Goal: Information Seeking & Learning: Check status

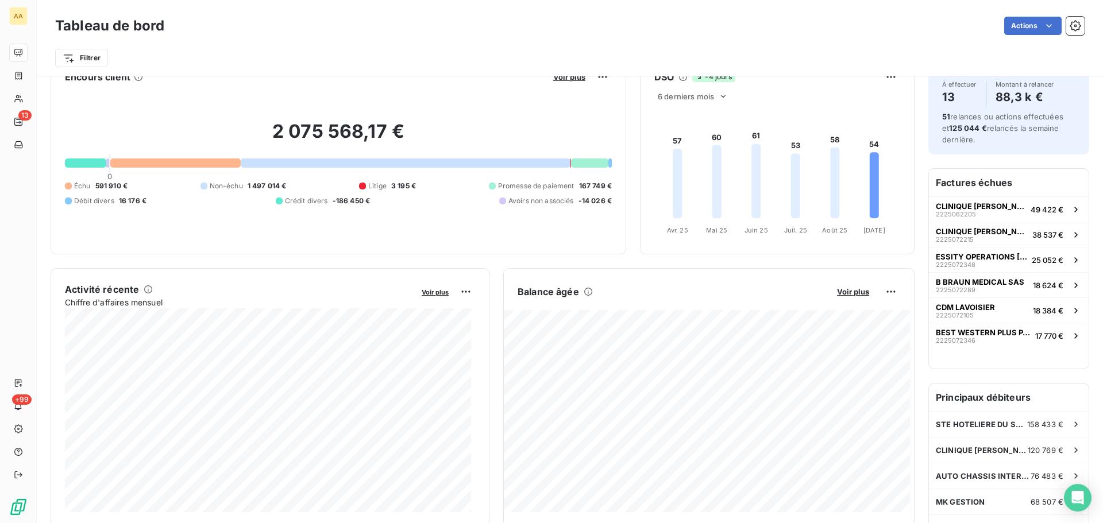
scroll to position [58, 0]
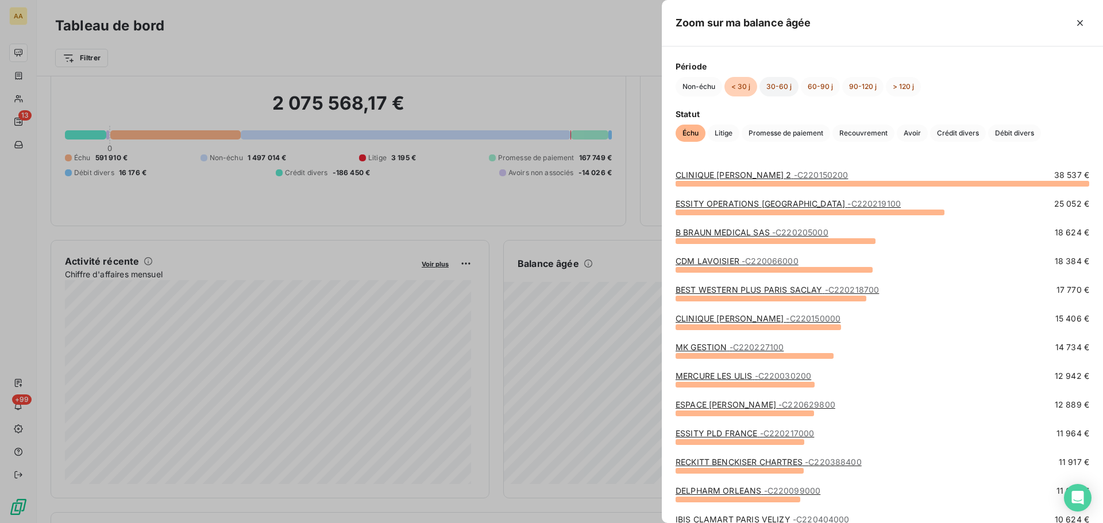
click at [776, 84] on button "30-60 j" at bounding box center [778, 87] width 39 height 20
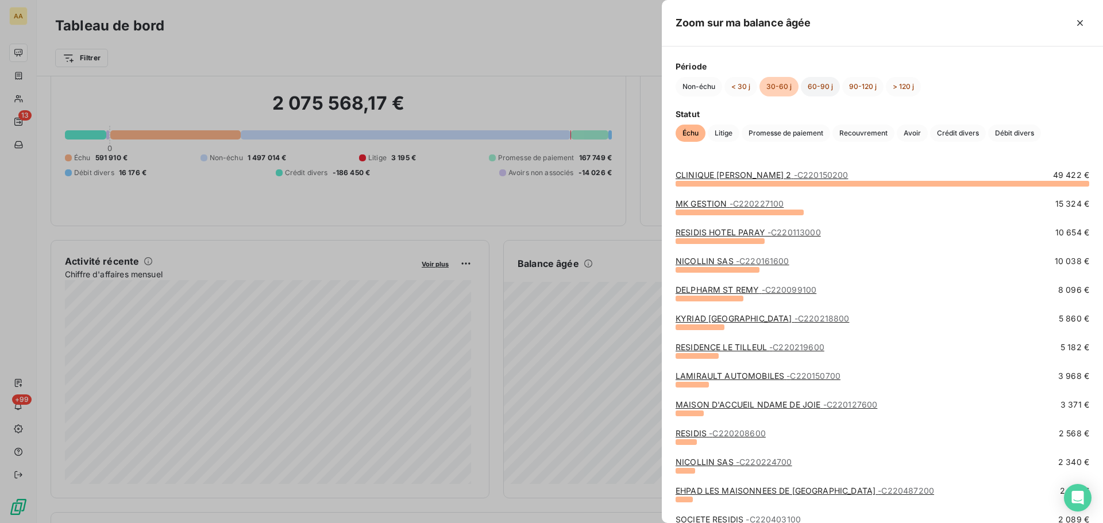
click at [815, 86] on button "60-90 j" at bounding box center [820, 87] width 39 height 20
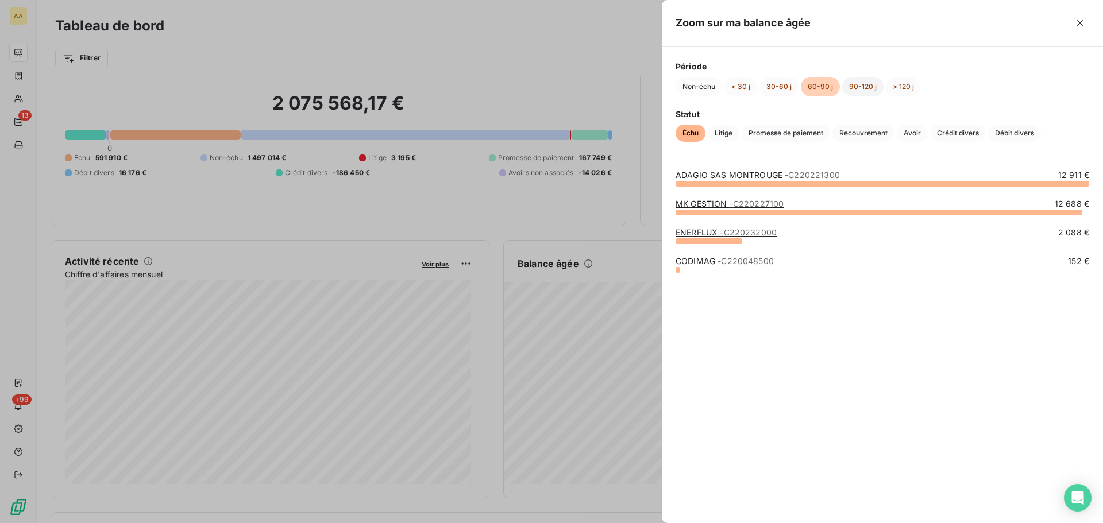
click at [860, 85] on button "90-120 j" at bounding box center [862, 87] width 41 height 20
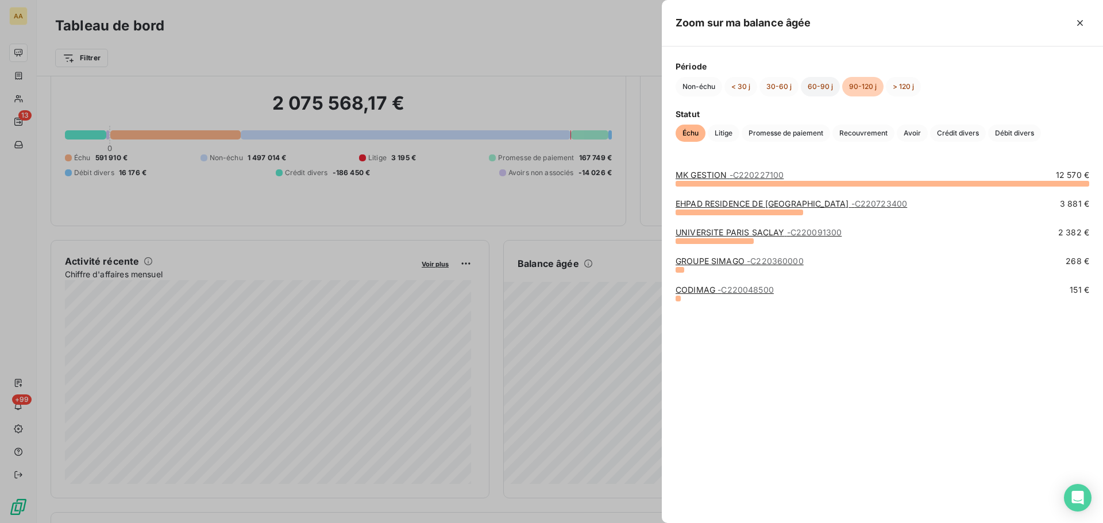
click at [815, 87] on button "60-90 j" at bounding box center [820, 87] width 39 height 20
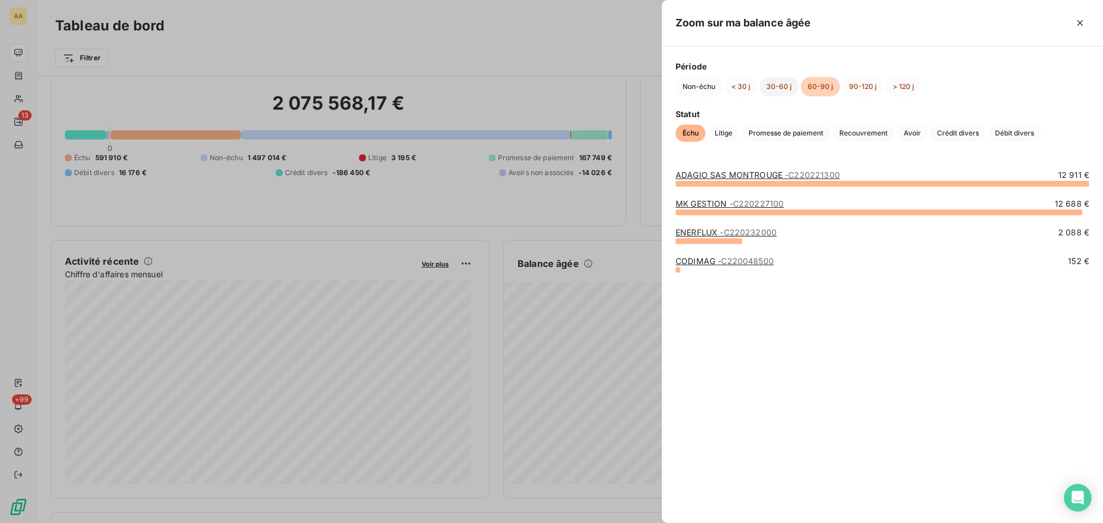
click at [786, 87] on button "30-60 j" at bounding box center [778, 87] width 39 height 20
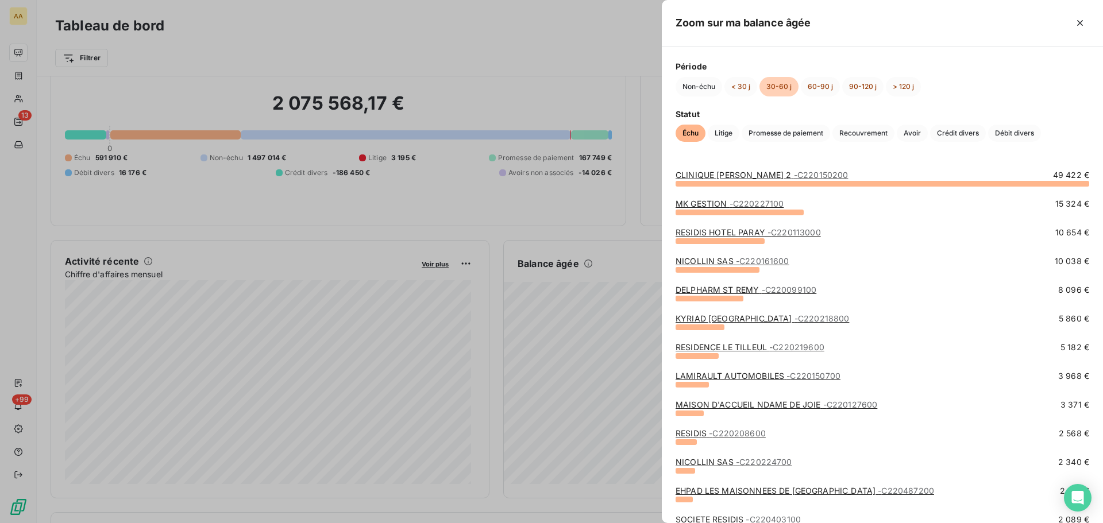
drag, startPoint x: 21, startPoint y: 79, endPoint x: 18, endPoint y: 64, distance: 15.1
click at [20, 78] on div at bounding box center [551, 261] width 1103 height 523
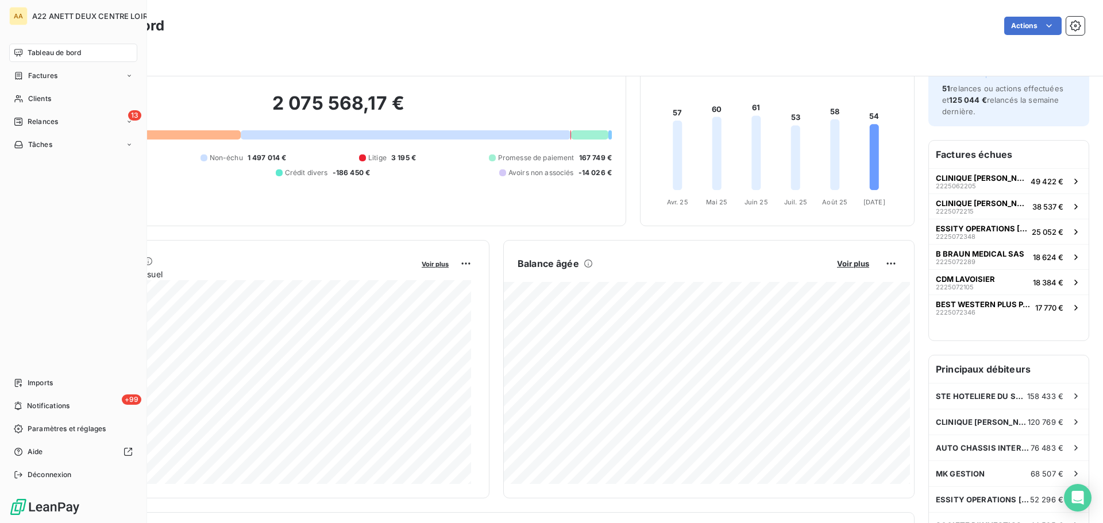
click at [21, 49] on icon at bounding box center [18, 52] width 8 height 7
click at [27, 94] on div "Clients" at bounding box center [73, 99] width 128 height 18
click at [26, 101] on div "Clients" at bounding box center [73, 99] width 128 height 18
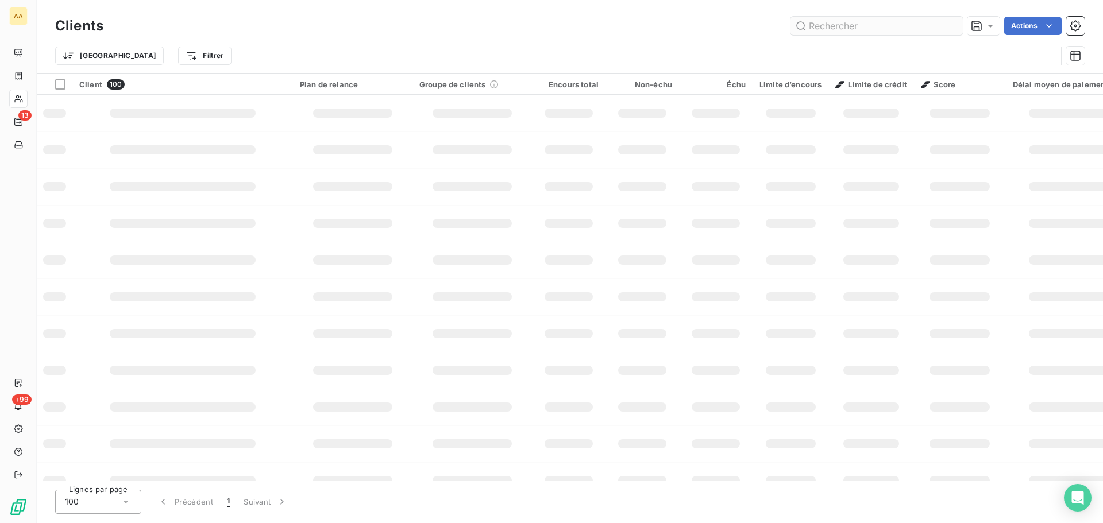
drag, startPoint x: 799, startPoint y: 35, endPoint x: 825, endPoint y: 29, distance: 26.5
click at [800, 35] on div "Clients Actions" at bounding box center [569, 26] width 1029 height 24
click at [835, 18] on input "text" at bounding box center [876, 26] width 172 height 18
click at [826, 24] on input "text" at bounding box center [876, 26] width 172 height 18
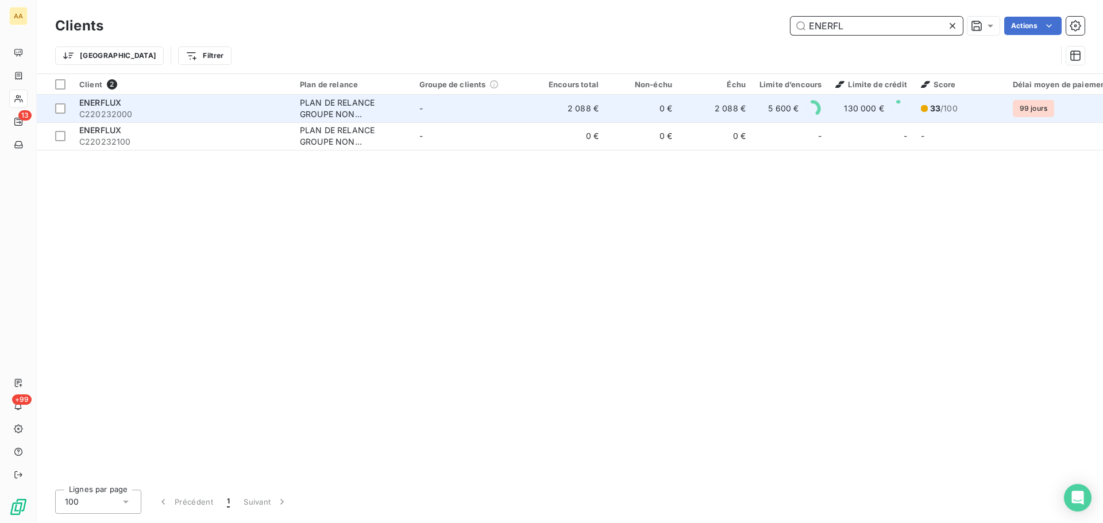
type input "ENERFL"
click at [331, 109] on div "PLAN DE RELANCE GROUPE NON AUTOMATIQUE" at bounding box center [353, 108] width 106 height 23
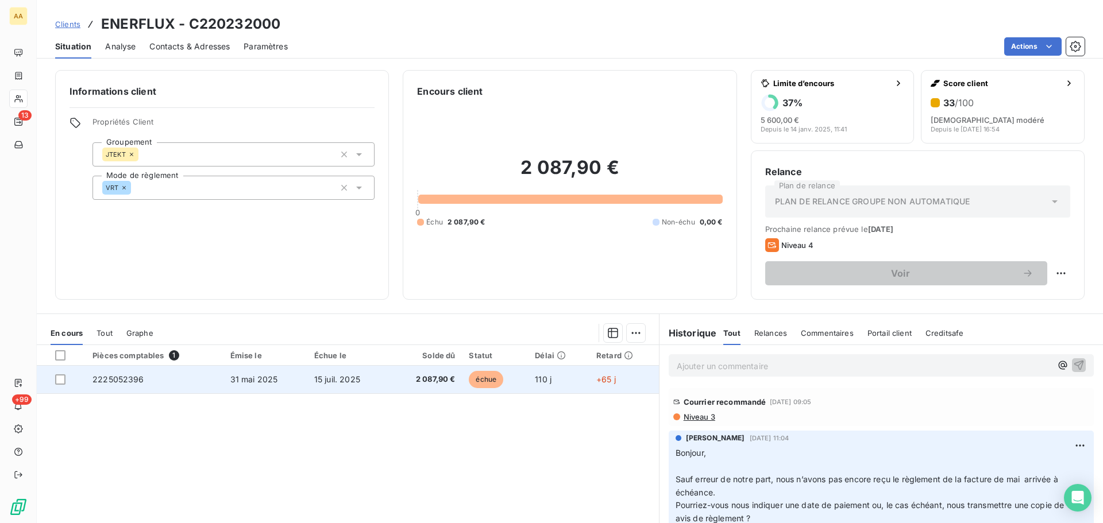
click at [118, 375] on span "2225052396" at bounding box center [118, 380] width 52 height 10
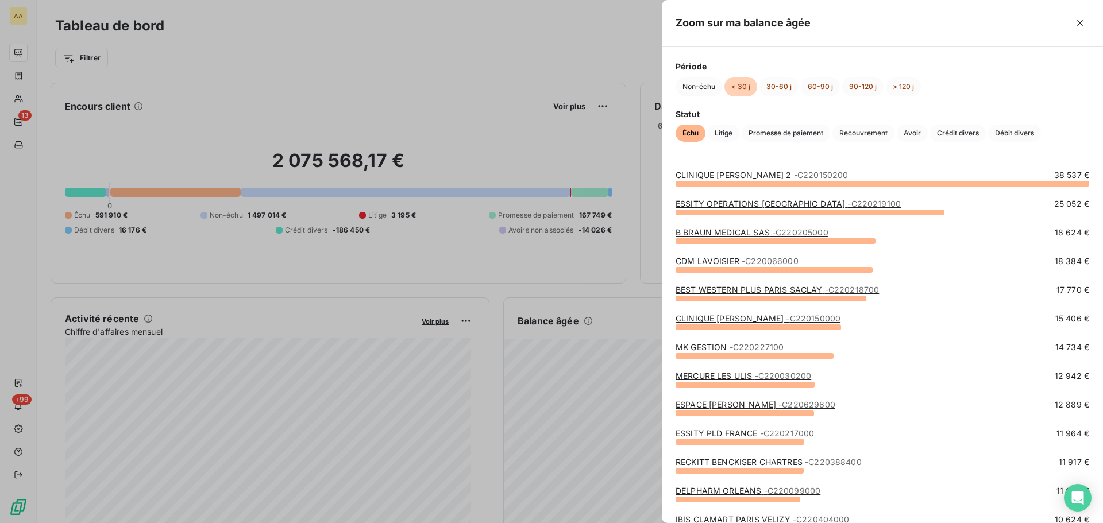
click at [771, 268] on div at bounding box center [774, 270] width 197 height 6
click at [763, 260] on span "- C220066000" at bounding box center [770, 261] width 57 height 10
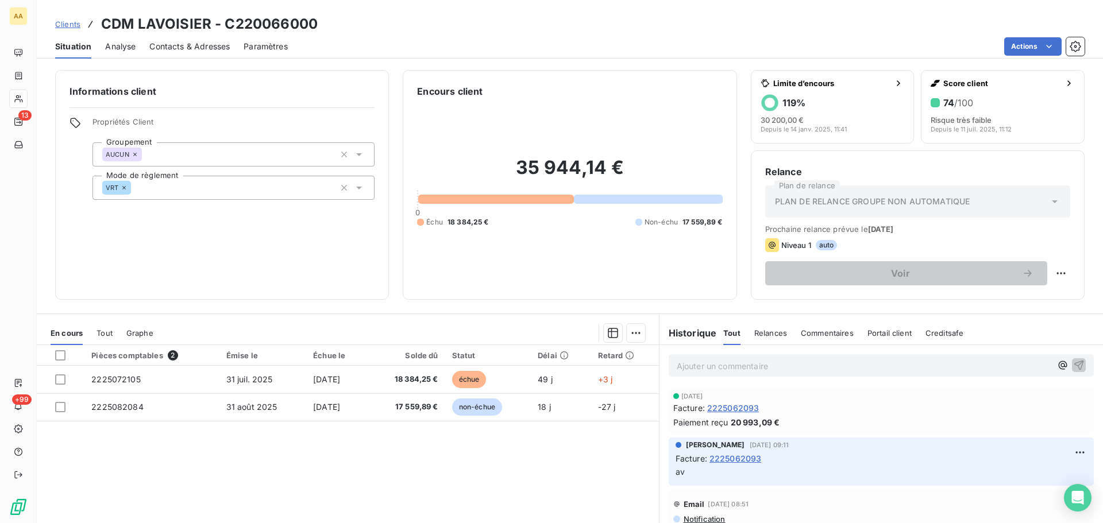
click at [729, 406] on span "2225062093" at bounding box center [733, 408] width 52 height 12
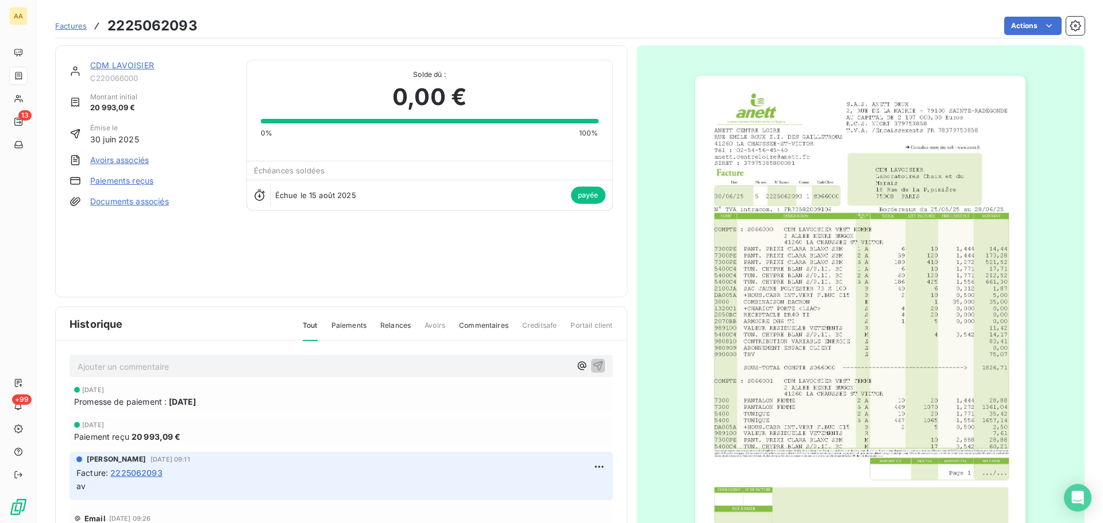
scroll to position [69, 0]
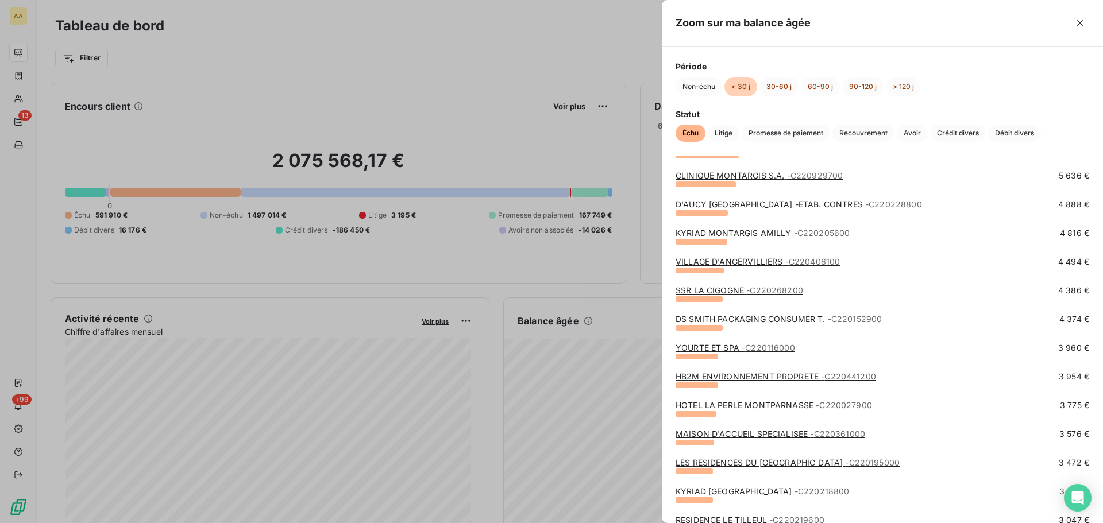
scroll to position [574, 0]
click at [696, 413] on div at bounding box center [696, 414] width 41 height 6
click at [723, 406] on link "HOTEL LA PERLE MONTPARNASSE - C220027900" at bounding box center [774, 405] width 196 height 10
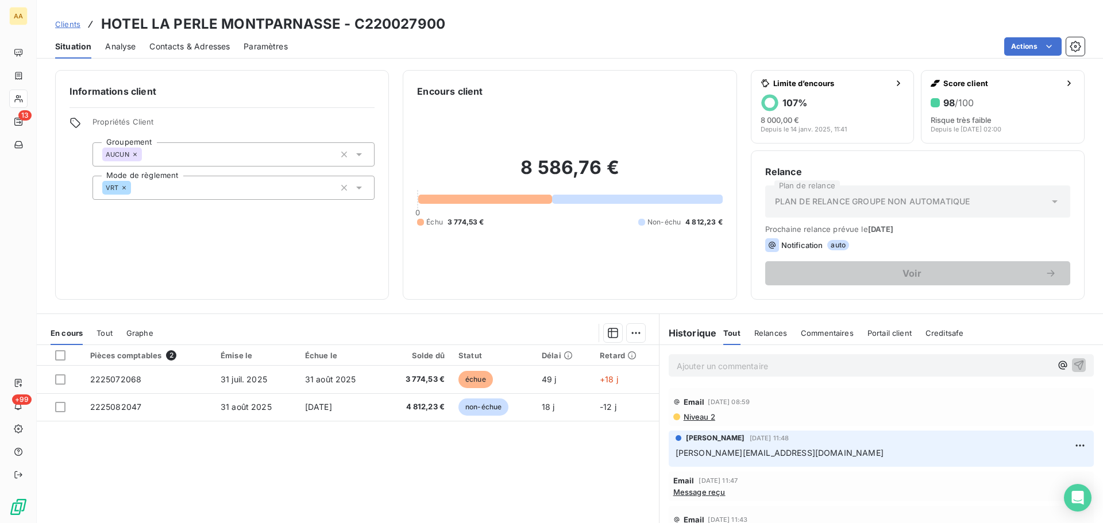
click at [698, 416] on span "Niveau 2" at bounding box center [698, 416] width 33 height 9
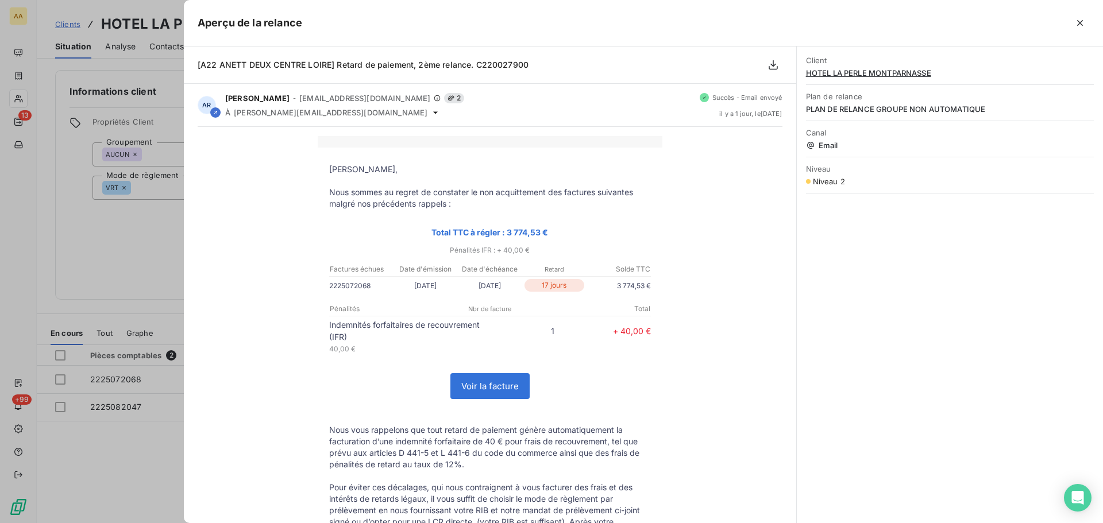
click at [142, 198] on div at bounding box center [551, 261] width 1103 height 523
